Goal: Complete application form: Complete application form

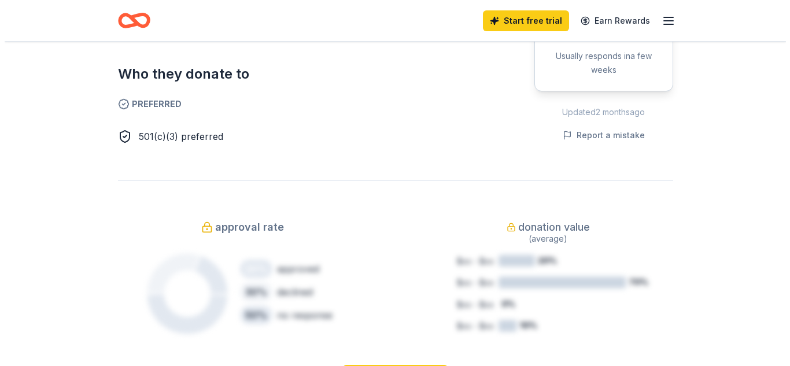
scroll to position [640, 0]
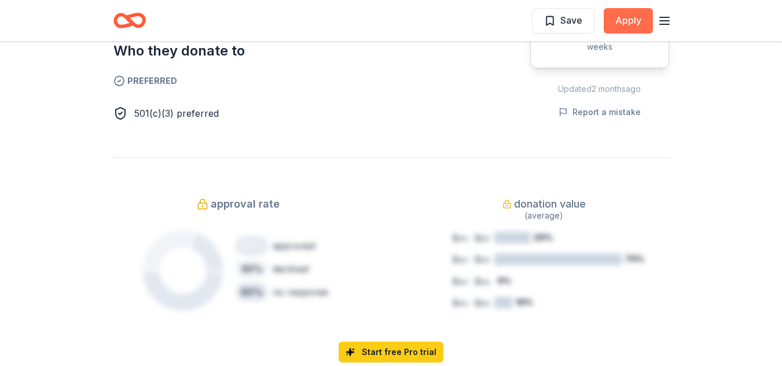
click at [618, 19] on button "Apply" at bounding box center [628, 20] width 49 height 25
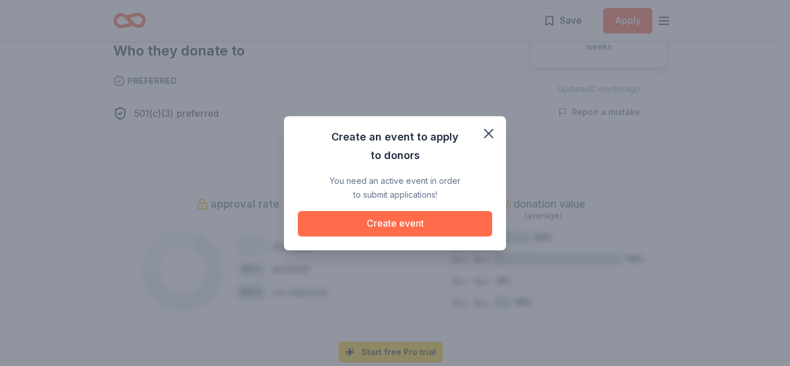
click at [454, 219] on button "Create event" at bounding box center [395, 223] width 194 height 25
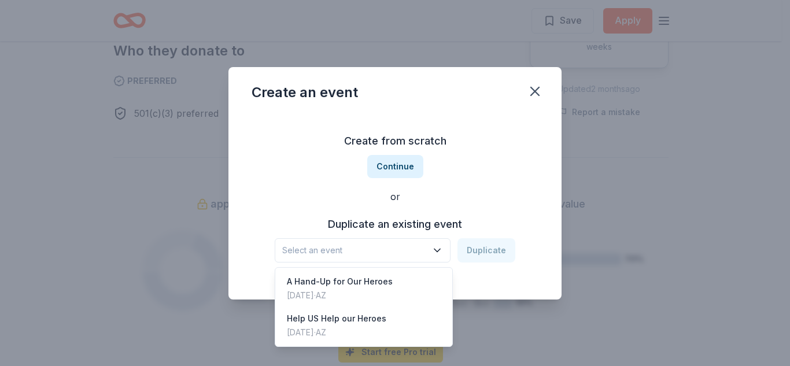
click at [441, 245] on button "Select an event" at bounding box center [363, 250] width 176 height 24
click at [367, 289] on div "[DATE] · AZ" at bounding box center [340, 296] width 106 height 14
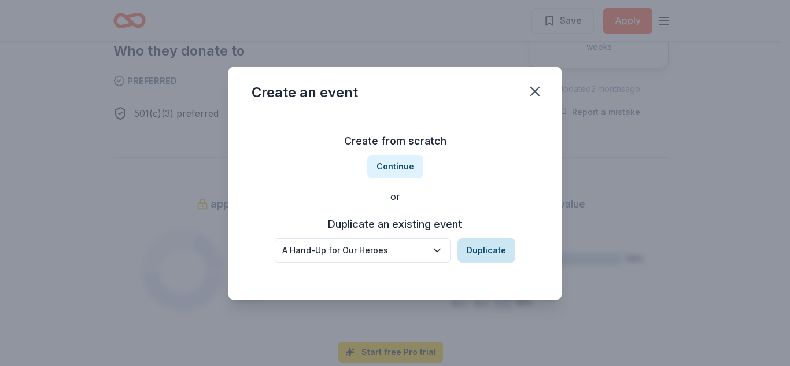
click at [509, 251] on button "Duplicate" at bounding box center [487, 250] width 58 height 24
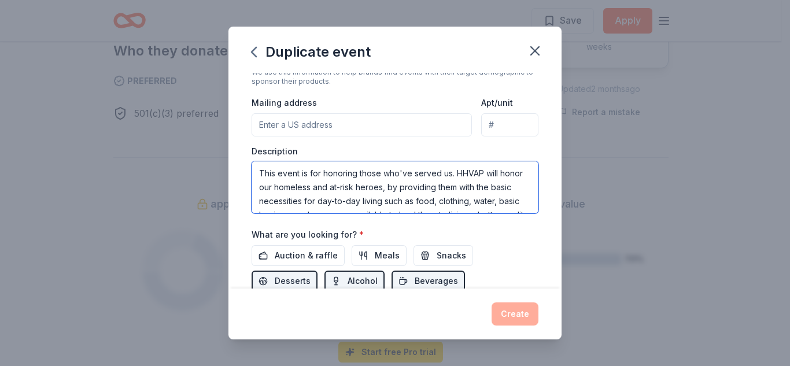
scroll to position [42, 0]
drag, startPoint x: 259, startPoint y: 171, endPoint x: 561, endPoint y: 266, distance: 316.8
click at [567, 264] on div "Duplicate event Event name * A Hand-Up for Our Heroes 24 /100 Event website Att…" at bounding box center [395, 183] width 790 height 366
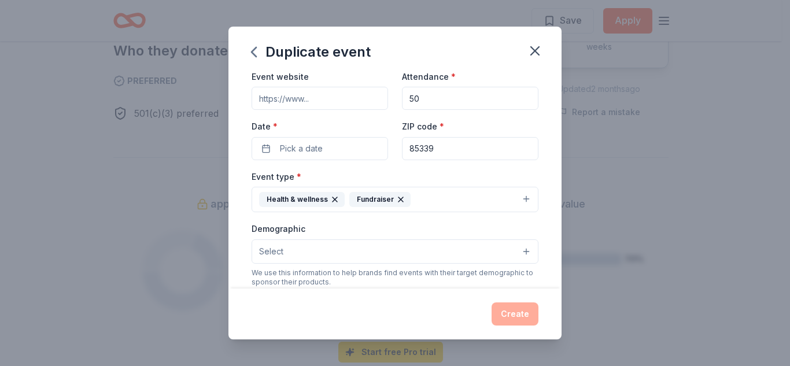
scroll to position [0, 0]
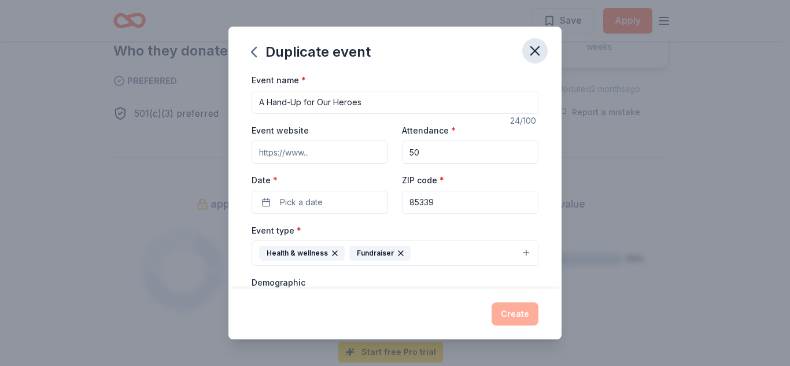
click at [531, 45] on icon "button" at bounding box center [535, 51] width 16 height 16
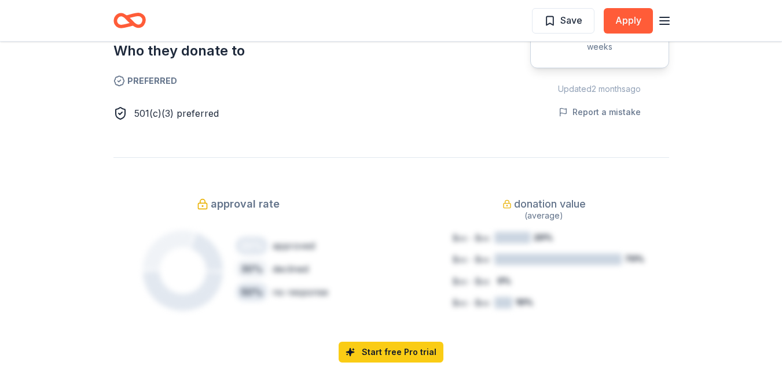
click at [667, 14] on icon "button" at bounding box center [664, 21] width 14 height 14
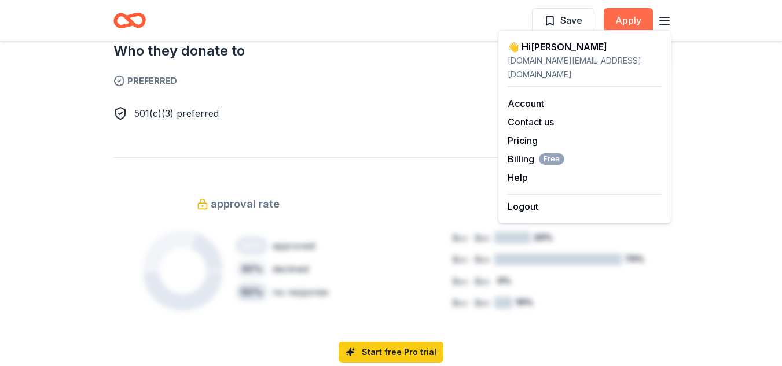
click at [624, 13] on button "Apply" at bounding box center [628, 20] width 49 height 25
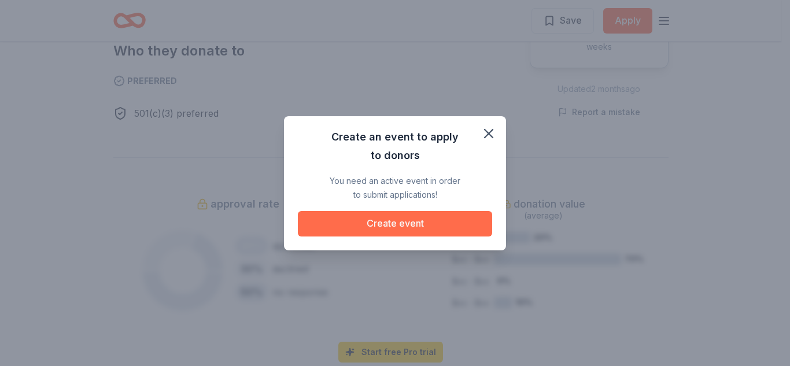
click at [392, 220] on button "Create event" at bounding box center [395, 223] width 194 height 25
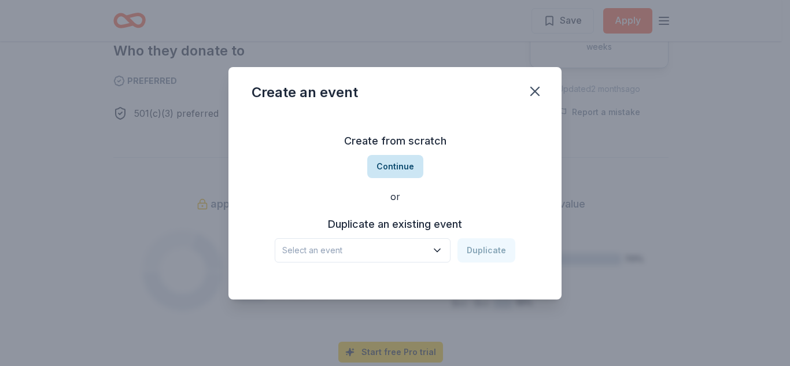
click at [397, 161] on button "Continue" at bounding box center [395, 166] width 56 height 23
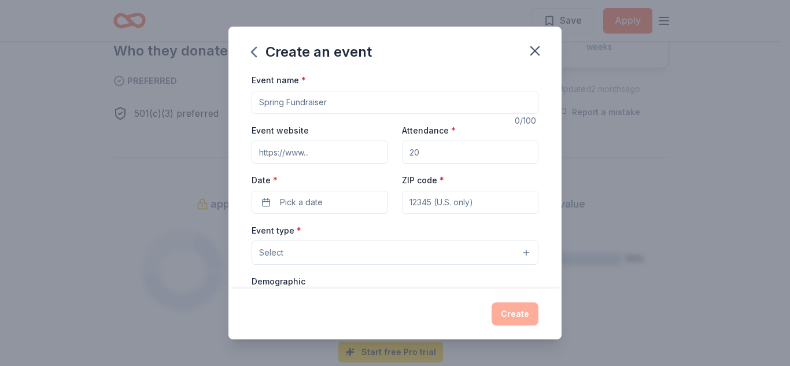
click at [352, 102] on input "Event name *" at bounding box center [395, 102] width 287 height 23
type input "HHVAP's 3rd Annual Heroes and Holidays"
click at [418, 152] on input "Attendance *" at bounding box center [470, 152] width 137 height 23
type input "5"
type input "7"
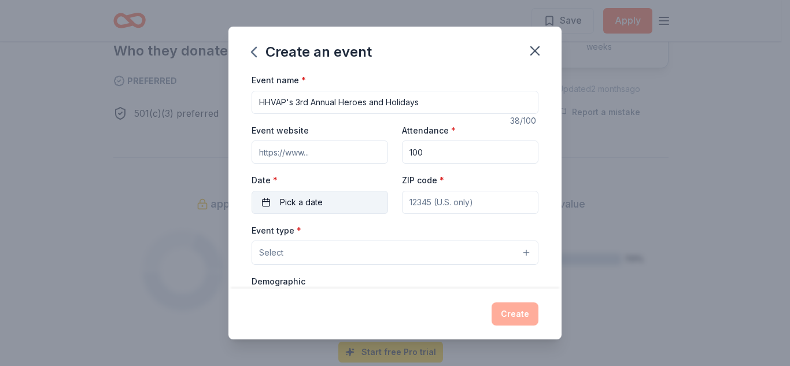
type input "100"
click at [311, 203] on span "Pick a date" at bounding box center [301, 203] width 43 height 14
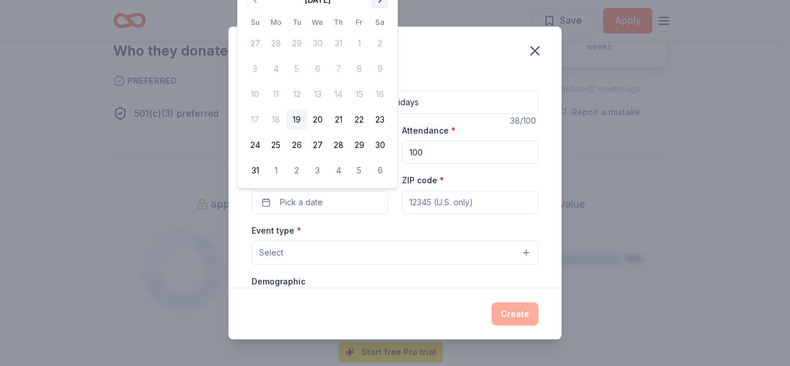
click at [382, 1] on button "Go to next month" at bounding box center [380, 0] width 16 height 16
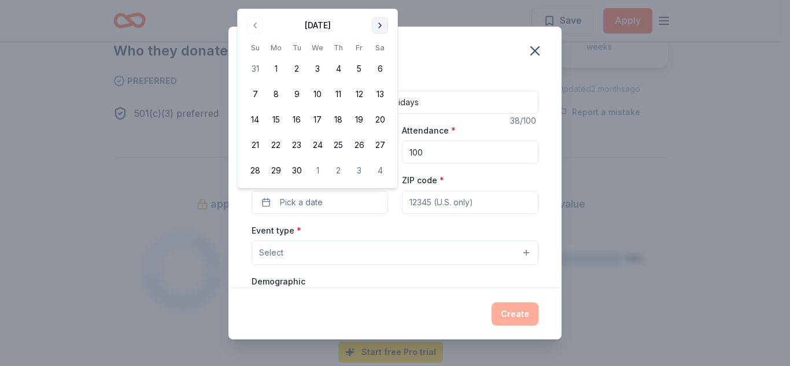
click at [384, 20] on button "Go to next month" at bounding box center [380, 25] width 16 height 16
drag, startPoint x: 384, startPoint y: 21, endPoint x: 379, endPoint y: 25, distance: 6.6
click at [379, 25] on button "Go to next month" at bounding box center [380, 25] width 16 height 16
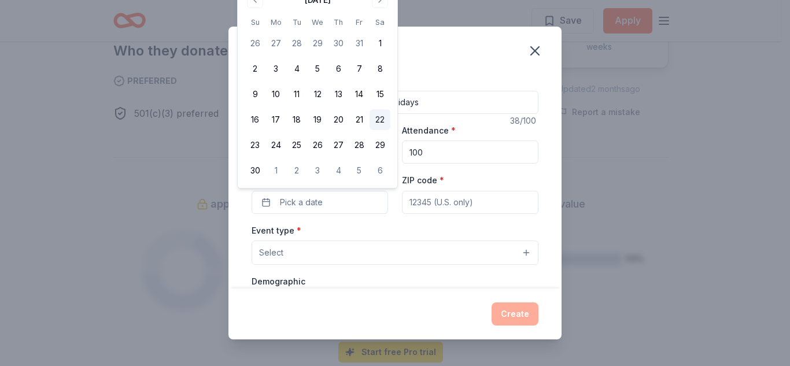
click at [380, 112] on button "22" at bounding box center [380, 119] width 21 height 21
click at [389, 249] on button "Select" at bounding box center [395, 253] width 287 height 24
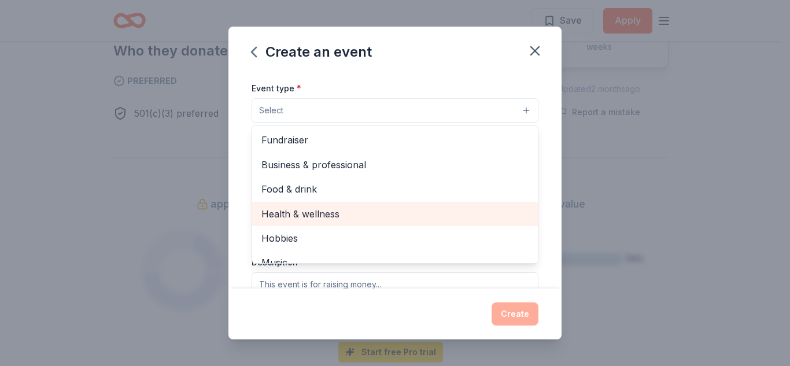
click at [271, 211] on span "Health & wellness" at bounding box center [395, 214] width 267 height 15
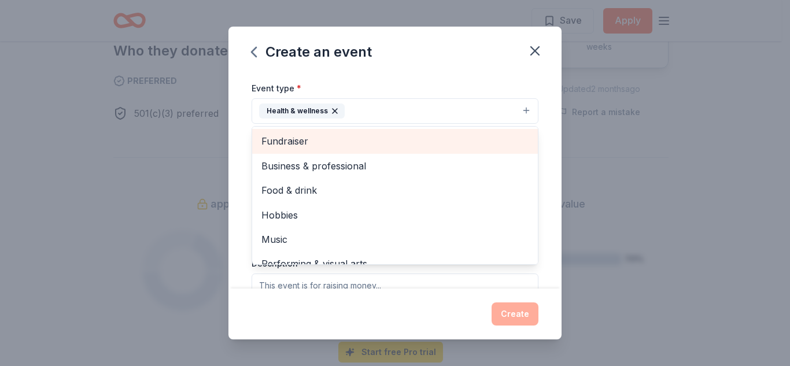
click at [297, 138] on span "Fundraiser" at bounding box center [395, 141] width 267 height 15
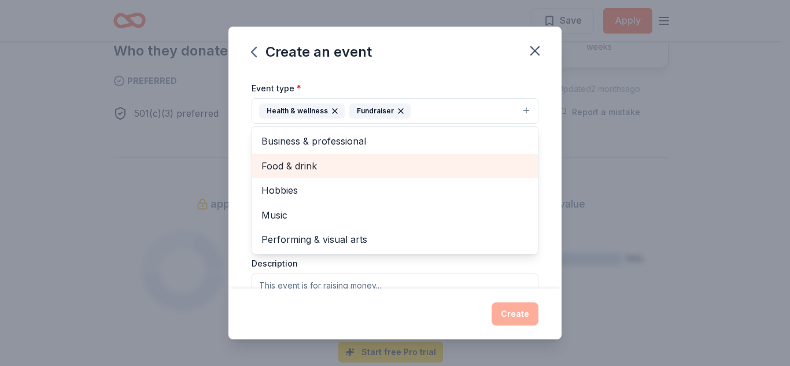
click at [340, 163] on span "Food & drink" at bounding box center [395, 166] width 267 height 15
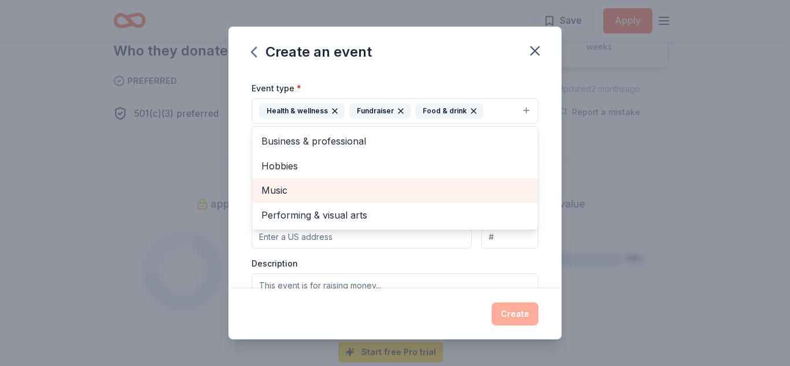
click at [314, 190] on span "Music" at bounding box center [395, 190] width 267 height 15
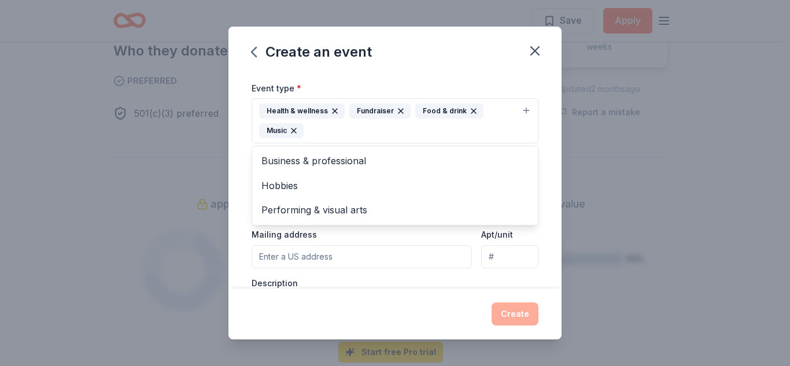
click at [686, 135] on div "Create an event Event name * HHVAP's 3rd Annual Heroes and Holidays 38 /100 Eve…" at bounding box center [395, 183] width 790 height 366
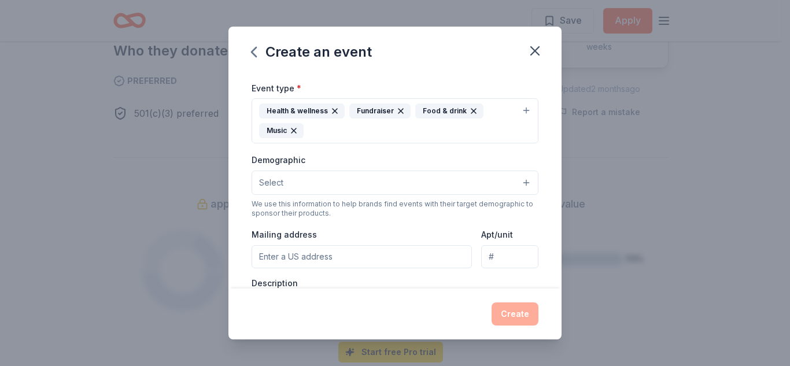
click at [515, 180] on button "Select" at bounding box center [395, 183] width 287 height 24
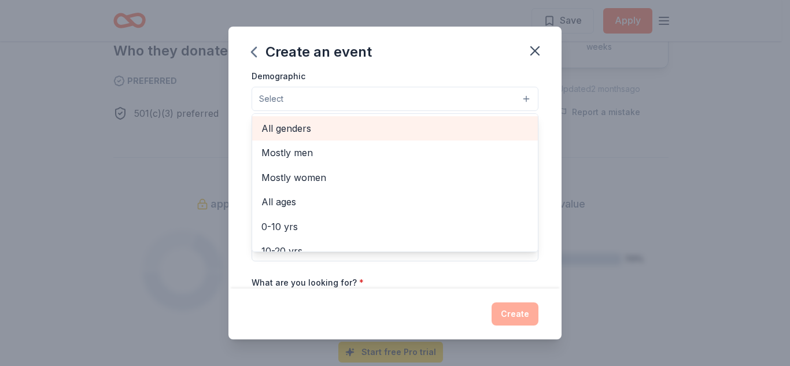
click at [328, 120] on div "All genders" at bounding box center [395, 128] width 286 height 24
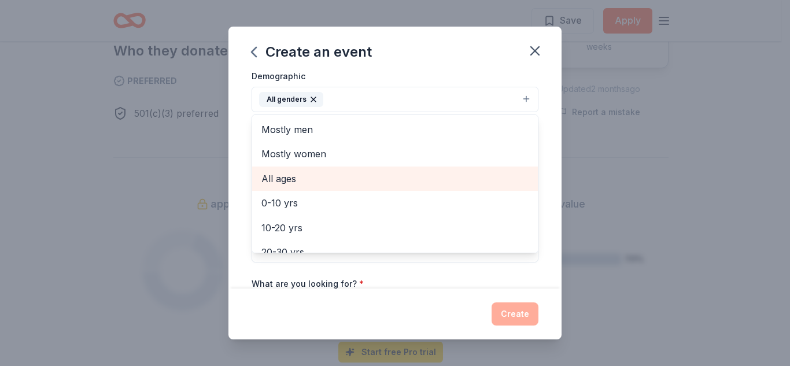
click at [300, 184] on span "All ages" at bounding box center [395, 178] width 267 height 15
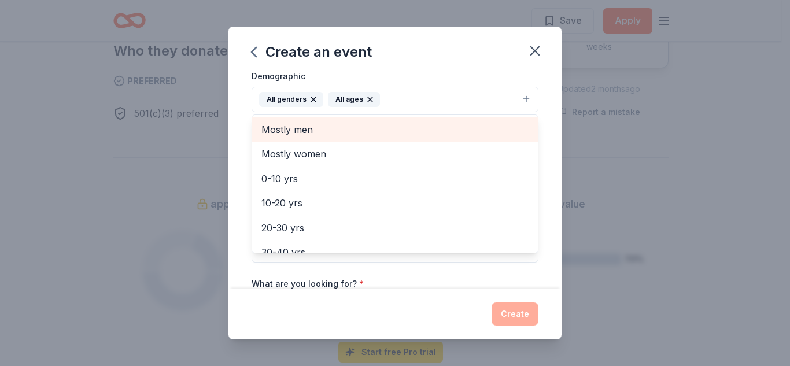
click at [342, 130] on span "Mostly men" at bounding box center [395, 129] width 267 height 15
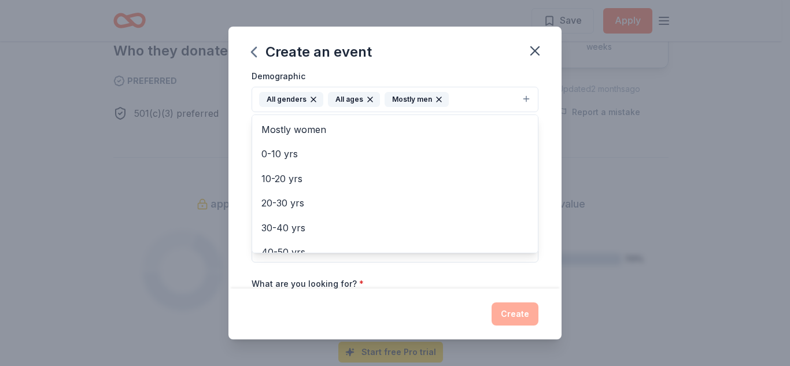
click at [366, 99] on icon "button" at bounding box center [370, 99] width 9 height 9
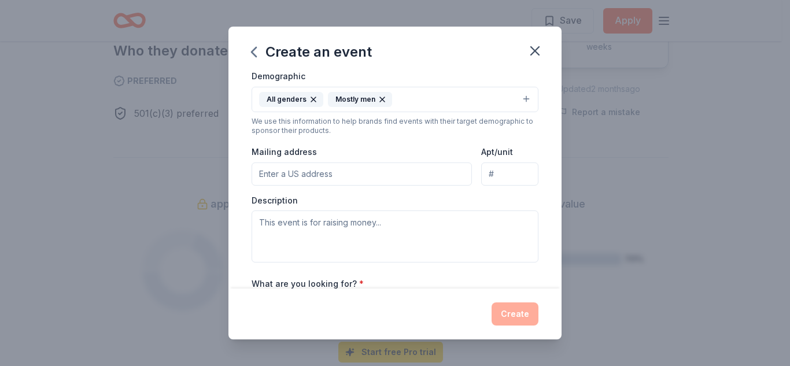
click at [381, 93] on div "Mostly men" at bounding box center [360, 99] width 64 height 15
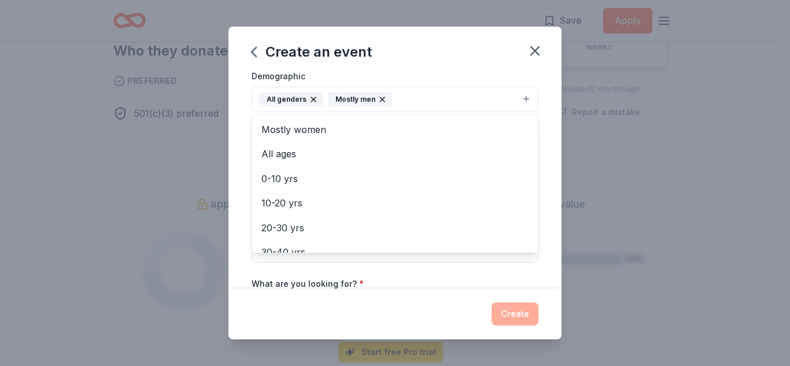
click at [312, 94] on div "All genders" at bounding box center [291, 99] width 64 height 15
click at [310, 95] on icon "button" at bounding box center [313, 99] width 9 height 9
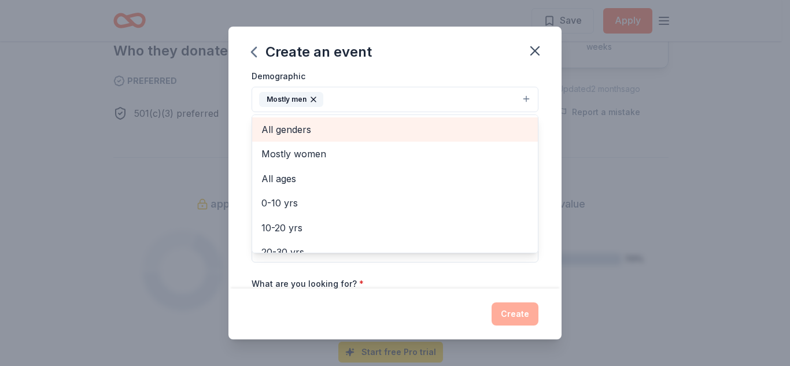
click at [294, 131] on span "All genders" at bounding box center [395, 129] width 267 height 15
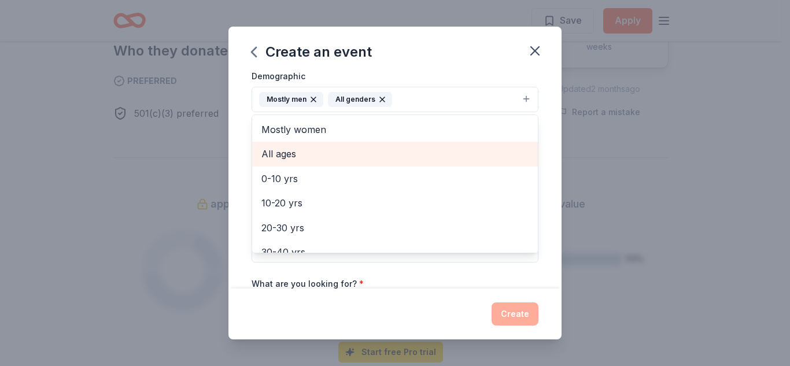
click at [289, 154] on span "All ages" at bounding box center [395, 153] width 267 height 15
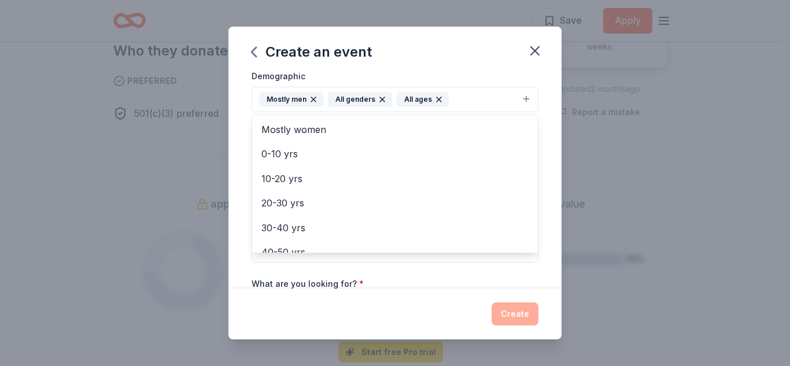
click at [547, 241] on div "Event name * HHVAP's 3rd Annual Heroes and Holidays 38 /100 Event website Atten…" at bounding box center [395, 181] width 333 height 216
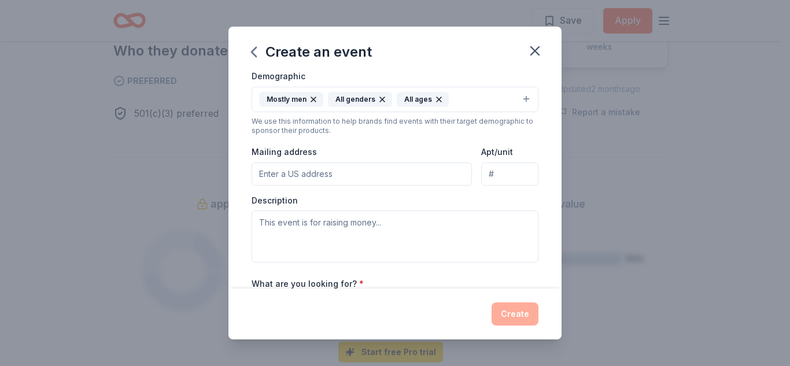
click at [318, 176] on input "Mailing address" at bounding box center [362, 174] width 220 height 23
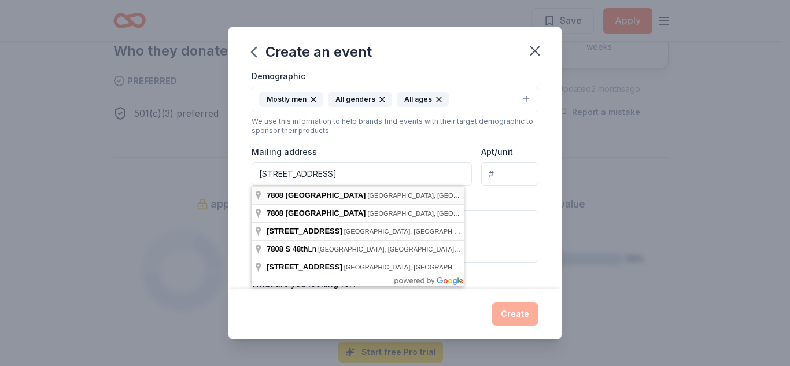
type input "[STREET_ADDRESS]"
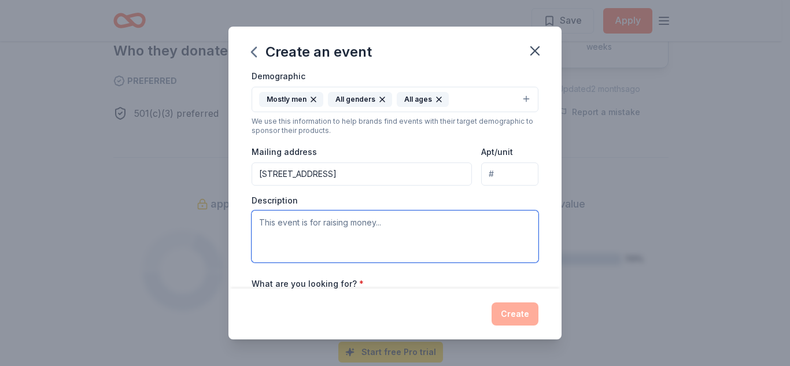
click at [297, 224] on textarea at bounding box center [395, 237] width 287 height 52
paste textarea "The Stand Strong Festival is an outdoor community event designed to bring peopl…"
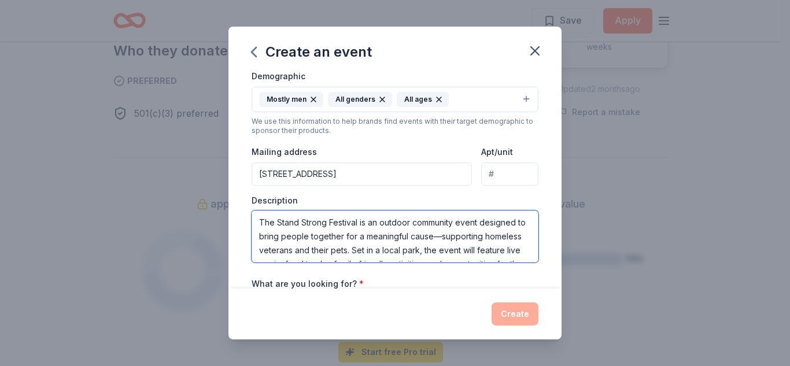
click at [358, 223] on textarea "The Stand Strong Festival is an outdoor community event designed to bring peopl…" at bounding box center [395, 237] width 287 height 52
click at [457, 238] on textarea "HHVAP's 3rd Annual Heroes and Holiday's, is an outdoor community event designed…" at bounding box center [395, 237] width 287 height 52
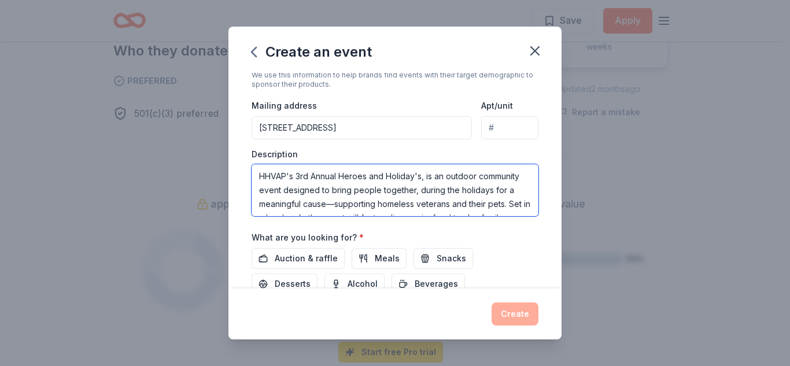
scroll to position [23, 0]
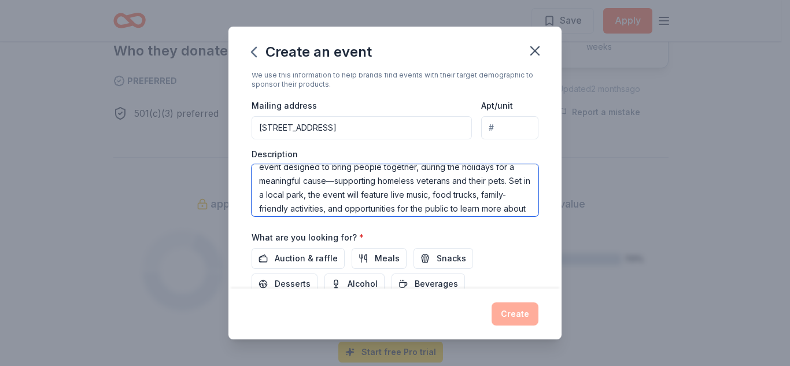
click at [384, 197] on textarea "HHVAP's 3rd Annual Heroes and Holiday's, is an outdoor community event designed…" at bounding box center [395, 190] width 287 height 52
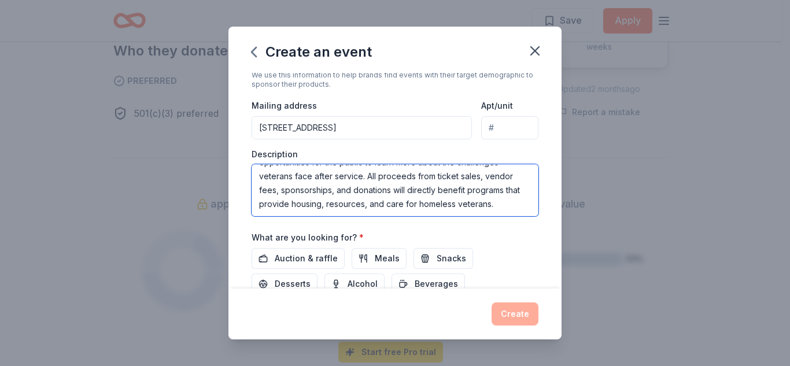
scroll to position [97, 0]
drag, startPoint x: 375, startPoint y: 194, endPoint x: 423, endPoint y: 216, distance: 52.8
click at [423, 216] on textarea "HHVAP's 3rd Annual Heroes and Holiday's, is an outdoor community event designed…" at bounding box center [395, 190] width 287 height 52
click at [323, 205] on textarea "HHVAP's 3rd Annual Heroes and Holiday's, is an outdoor community event designed…" at bounding box center [395, 190] width 287 height 52
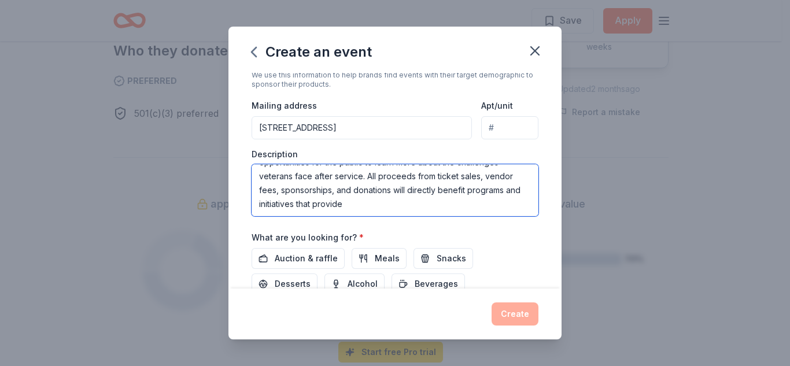
click at [429, 204] on textarea "HHVAP's 3rd Annual Heroes and Holiday's, is an outdoor community event designed…" at bounding box center [395, 190] width 287 height 52
click at [309, 211] on textarea "HHVAP's 3rd Annual Heroes and Holiday's, is an outdoor community event designed…" at bounding box center [395, 190] width 287 height 52
paste textarea "Early toy and gift donations are crucial for nonprofits as they prepare holiday…"
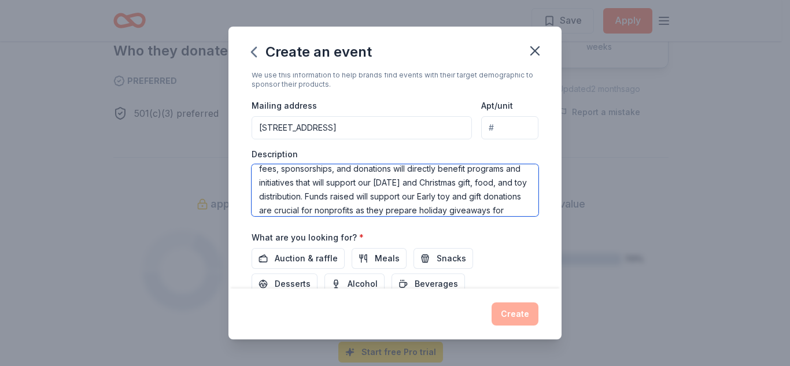
scroll to position [133, 0]
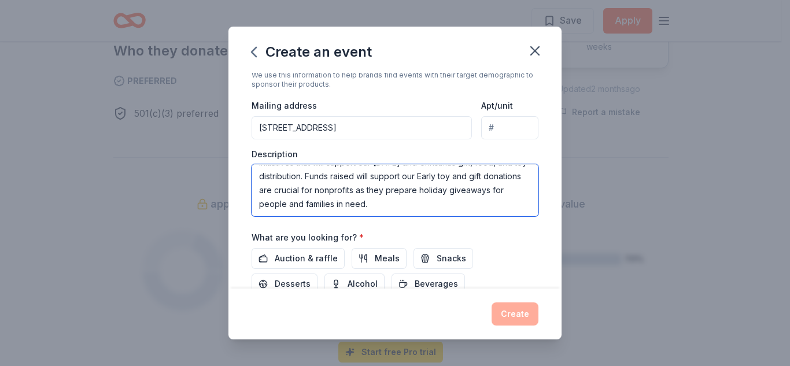
click at [325, 182] on textarea "HHVAP's 3rd Annual Heroes and Holiday's, is an outdoor community event designed…" at bounding box center [395, 190] width 287 height 52
click at [413, 187] on textarea "HHVAP's 3rd Annual Heroes and Holiday's, is an outdoor community event designed…" at bounding box center [395, 190] width 287 height 52
click at [432, 183] on textarea "HHVAP's 3rd Annual Heroes and Holiday's, is an outdoor community event designed…" at bounding box center [395, 190] width 287 height 52
click at [487, 186] on textarea "HHVAP's 3rd Annual Heroes and Holiday's, is an outdoor community event designed…" at bounding box center [395, 190] width 287 height 52
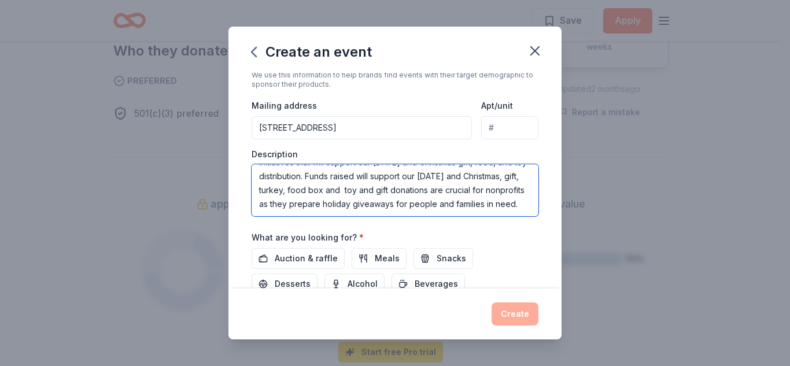
click at [359, 197] on textarea "HHVAP's 3rd Annual Heroes and Holiday's, is an outdoor community event designed…" at bounding box center [395, 190] width 287 height 52
click at [323, 197] on textarea "HHVAP's 3rd Annual Heroes and Holiday's, is an outdoor community event designed…" at bounding box center [395, 190] width 287 height 52
click at [487, 198] on textarea "HHVAP's 3rd Annual Heroes and Holiday's, is an outdoor community event designed…" at bounding box center [395, 190] width 287 height 52
click at [425, 197] on textarea "HHVAP's 3rd Annual Heroes and Holiday's, is an outdoor community event designed…" at bounding box center [395, 190] width 287 height 52
click at [361, 195] on textarea "HHVAP's 3rd Annual Heroes and Holiday's, is an outdoor community event designed…" at bounding box center [395, 190] width 287 height 52
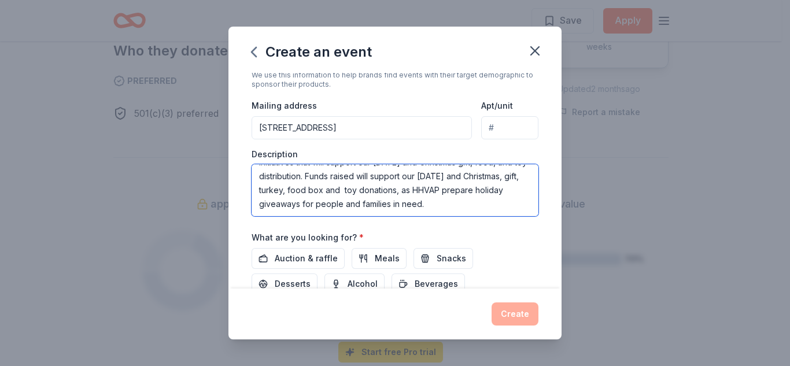
click at [403, 199] on textarea "HHVAP's 3rd Annual Heroes and Holiday's, is an outdoor community event designed…" at bounding box center [395, 190] width 287 height 52
click at [257, 209] on textarea "HHVAP's 3rd Annual Heroes and Holiday's, is an outdoor community event designed…" at bounding box center [395, 190] width 287 height 52
click at [429, 206] on textarea "HHVAP's 3rd Annual Heroes and Holiday's, is an outdoor community event designed…" at bounding box center [395, 190] width 287 height 52
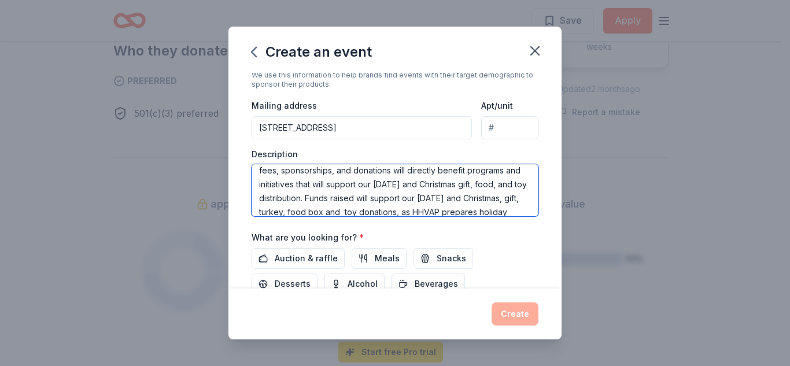
scroll to position [109, 0]
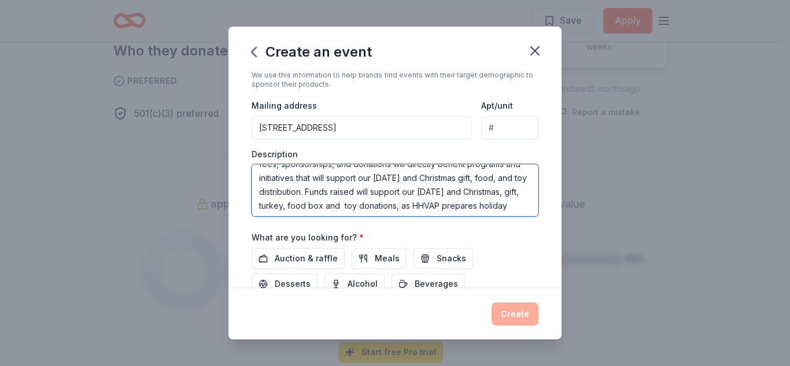
click at [314, 192] on textarea "HHVAP's 3rd Annual Heroes and Holiday's, is an outdoor community event designed…" at bounding box center [395, 190] width 287 height 52
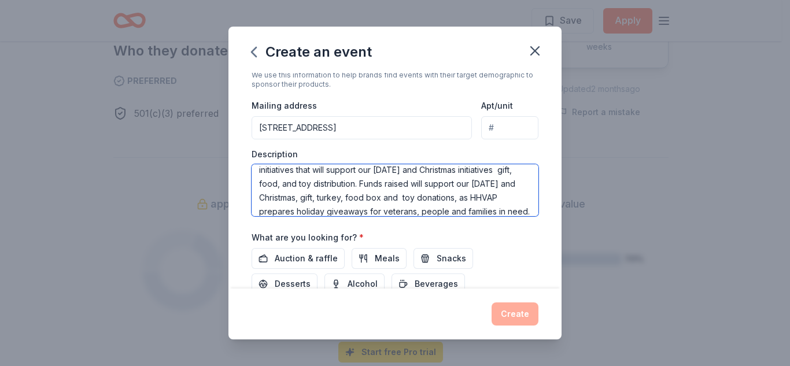
scroll to position [125, 0]
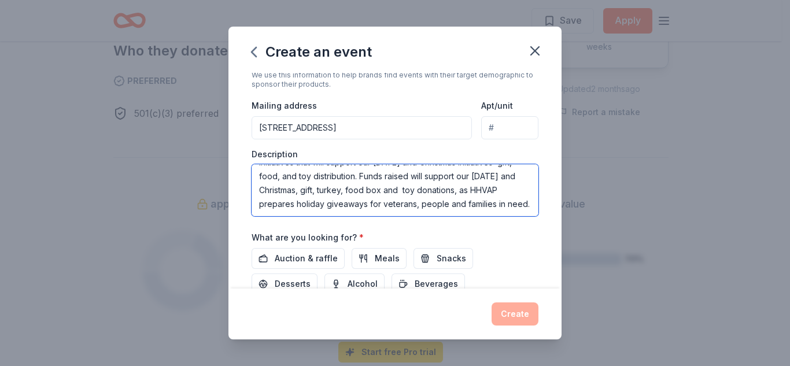
drag, startPoint x: 358, startPoint y: 177, endPoint x: 367, endPoint y: 204, distance: 28.9
click at [367, 204] on textarea "HHVAP's 3rd Annual Heroes and Holiday's, is an outdoor community event designed…" at bounding box center [395, 190] width 287 height 52
type textarea "HHVAP's 3rd Annual Heroes and Holiday's, is an outdoor community event designed…"
click at [352, 192] on textarea "HHVAP's 3rd Annual Heroes and Holiday's, is an outdoor community event designed…" at bounding box center [395, 190] width 287 height 52
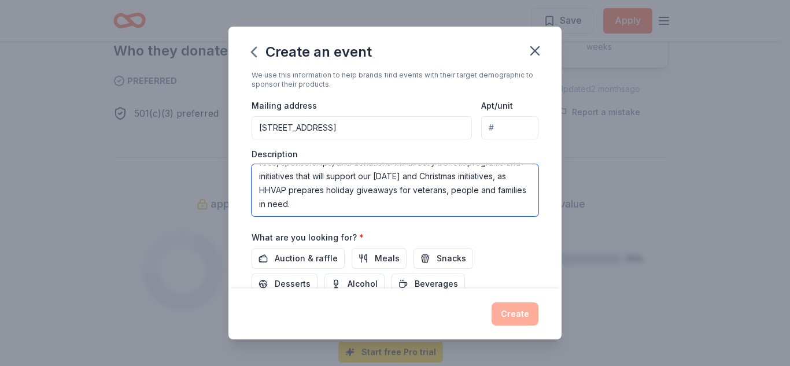
drag, startPoint x: 259, startPoint y: 174, endPoint x: 496, endPoint y: 246, distance: 247.9
click at [496, 246] on div "Event name * HHVAP's 3rd Annual Heroes and Holidays 38 /100 Event website Atten…" at bounding box center [395, 78] width 287 height 557
click at [632, 326] on div "Create an event Event name * HHVAP's 3rd Annual Heroes and Holidays 38 /100 Eve…" at bounding box center [395, 183] width 790 height 366
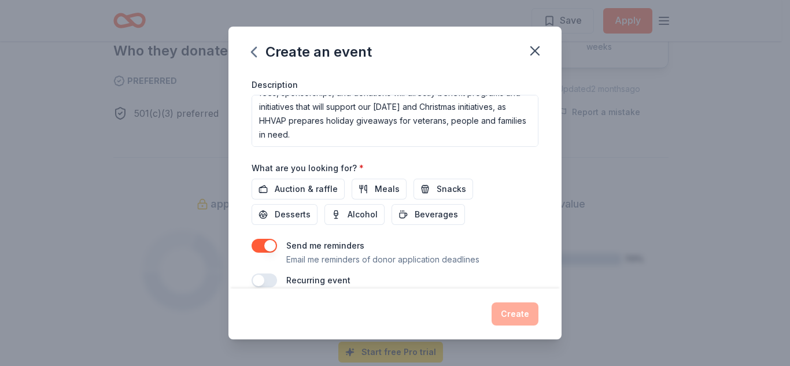
scroll to position [359, 0]
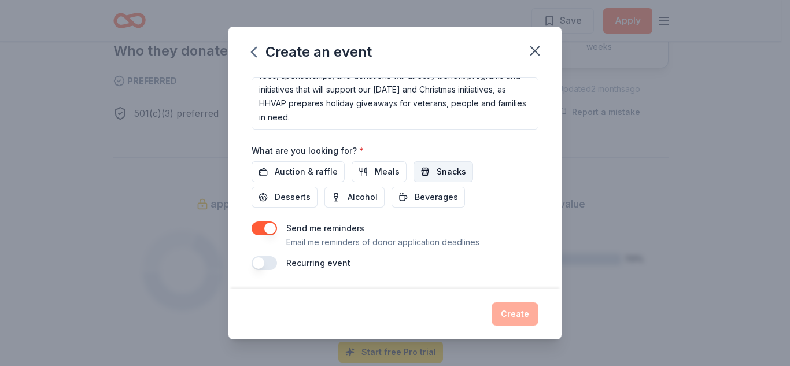
click at [422, 165] on button "Snacks" at bounding box center [444, 171] width 60 height 21
click at [369, 174] on button "Meals" at bounding box center [379, 171] width 55 height 21
click at [308, 174] on span "Auction & raffle" at bounding box center [306, 172] width 63 height 14
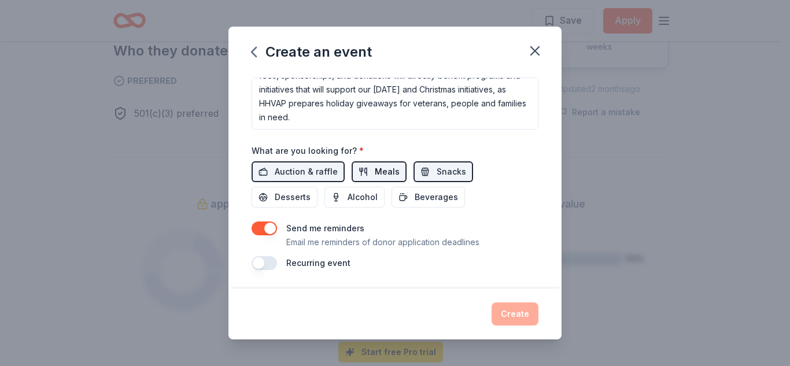
click at [375, 174] on span "Meals" at bounding box center [387, 172] width 25 height 14
click at [425, 167] on button "Snacks" at bounding box center [444, 171] width 60 height 21
click at [442, 166] on span "Snacks" at bounding box center [452, 172] width 30 height 14
click at [292, 196] on span "Desserts" at bounding box center [293, 197] width 36 height 14
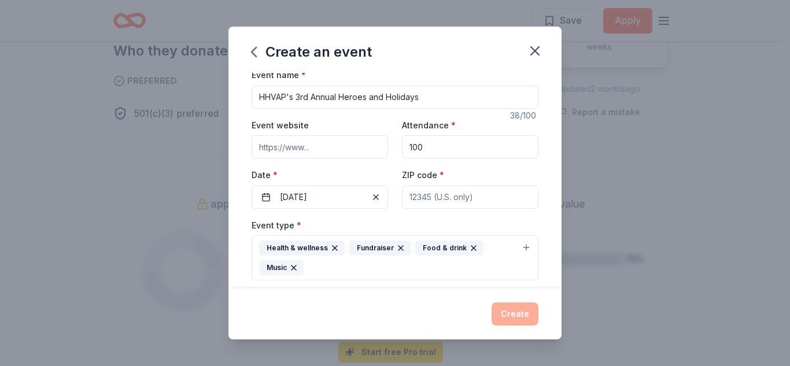
scroll to position [0, 0]
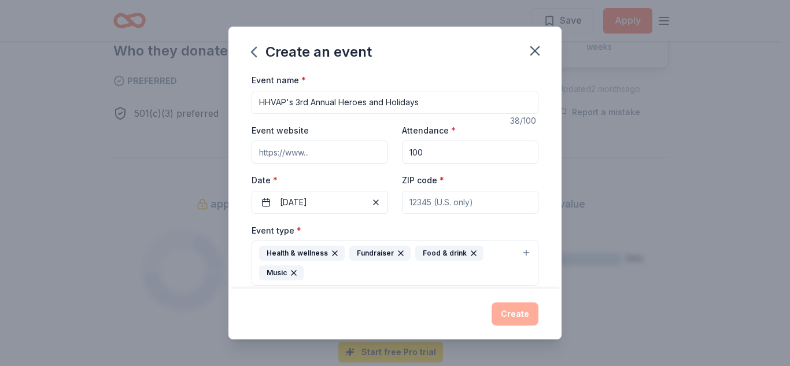
click at [479, 111] on input "HHVAP's 3rd Annual Heroes and Holidays" at bounding box center [395, 102] width 287 height 23
click at [368, 150] on input "Event website" at bounding box center [320, 152] width 137 height 23
click at [360, 195] on button "[DATE]" at bounding box center [320, 202] width 137 height 23
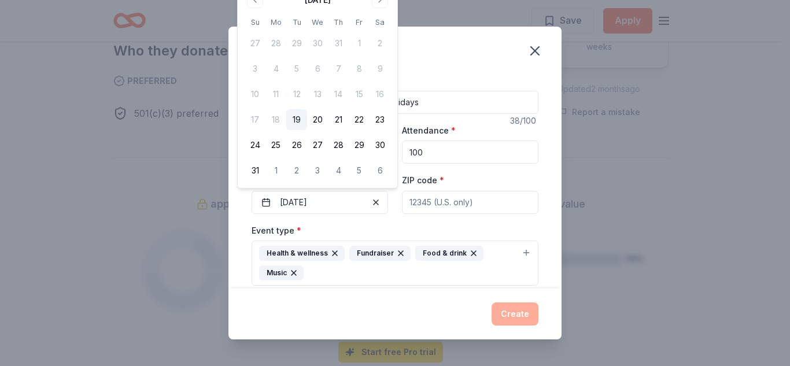
click at [487, 207] on input "ZIP code *" at bounding box center [470, 202] width 137 height 23
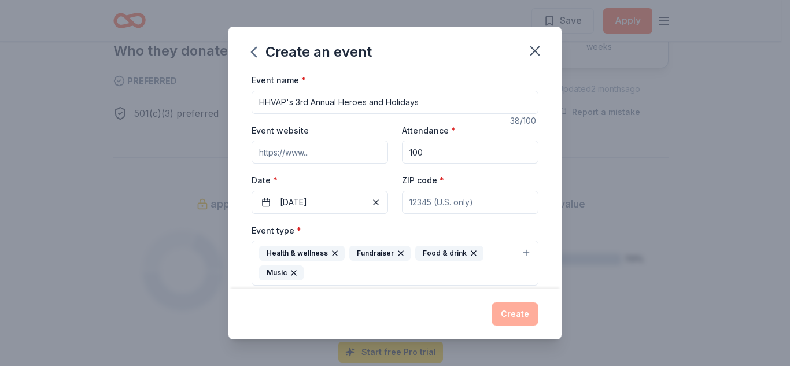
type input "85339"
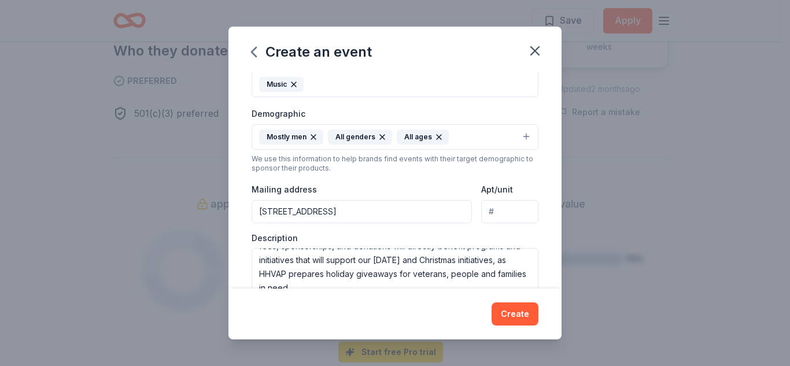
scroll to position [359, 0]
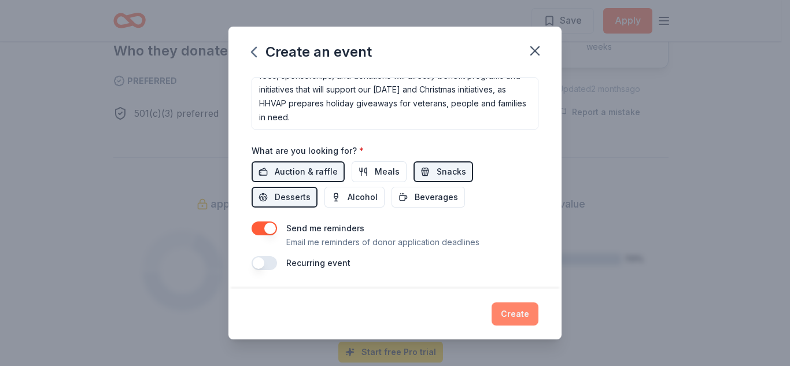
click at [518, 311] on button "Create" at bounding box center [515, 314] width 47 height 23
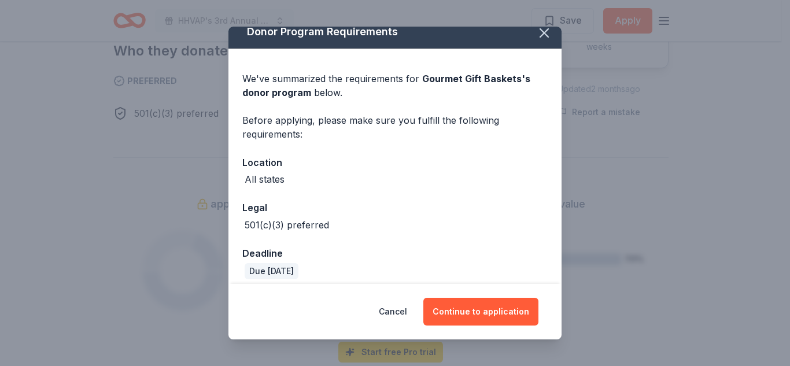
scroll to position [20, 0]
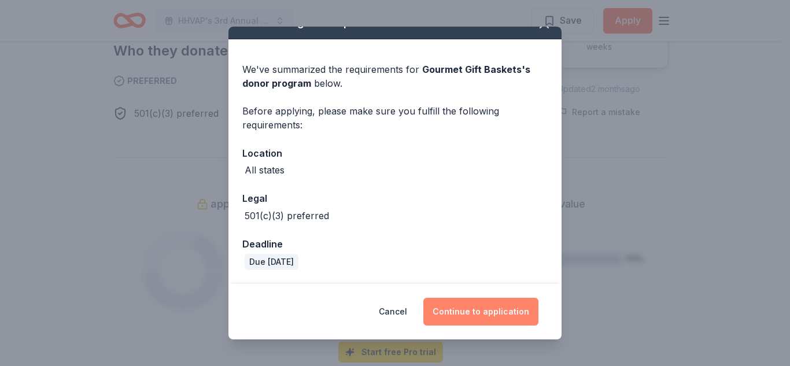
click at [501, 312] on button "Continue to application" at bounding box center [481, 312] width 115 height 28
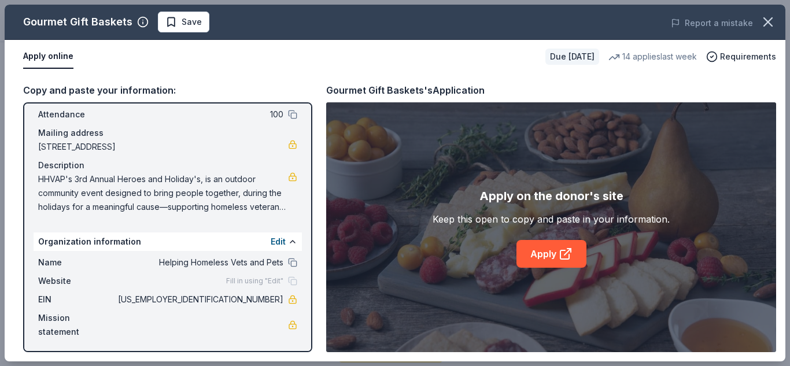
scroll to position [67, 0]
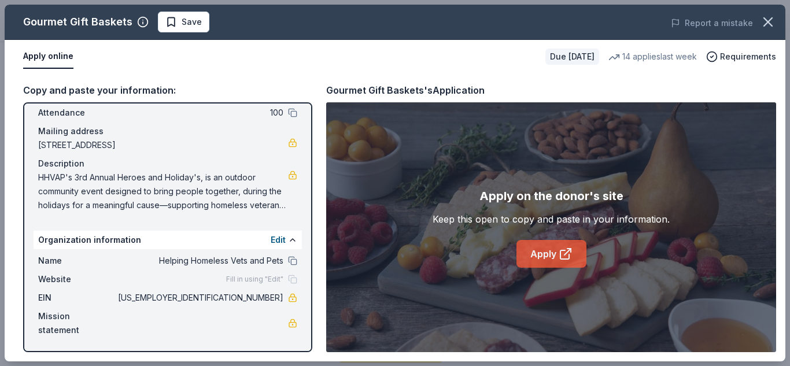
click at [532, 252] on link "Apply" at bounding box center [552, 254] width 70 height 28
